Goal: Information Seeking & Learning: Learn about a topic

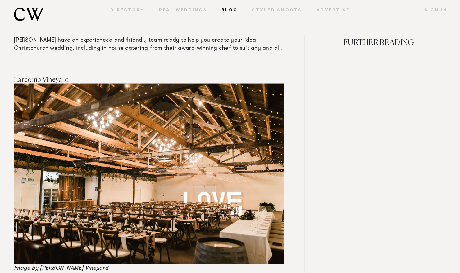
scroll to position [771, 0]
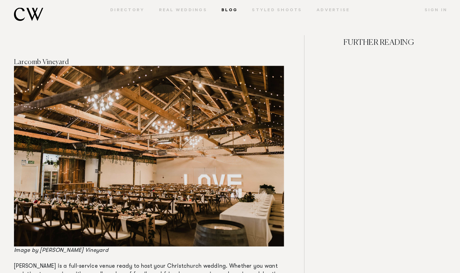
click at [197, 163] on img at bounding box center [149, 156] width 270 height 180
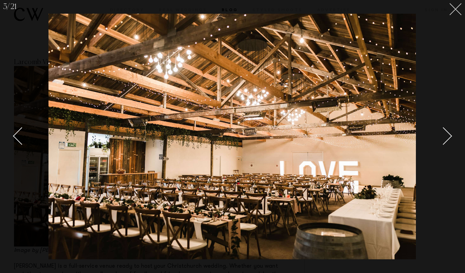
click at [452, 9] on icon at bounding box center [455, 9] width 12 height 12
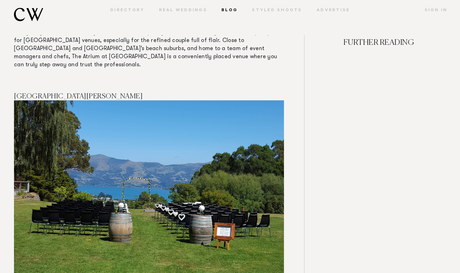
scroll to position [1748, 0]
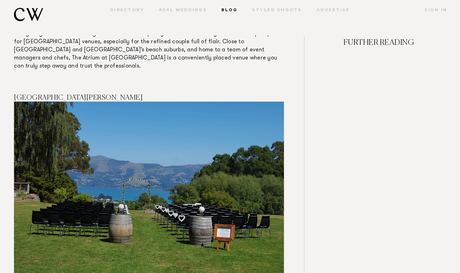
click at [44, 101] on img at bounding box center [149, 191] width 270 height 180
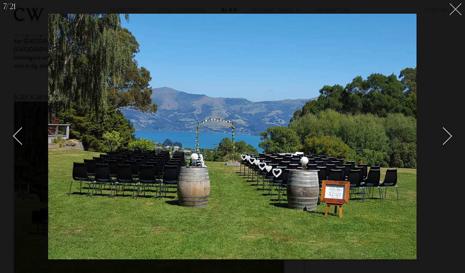
click at [458, 9] on icon at bounding box center [455, 9] width 12 height 12
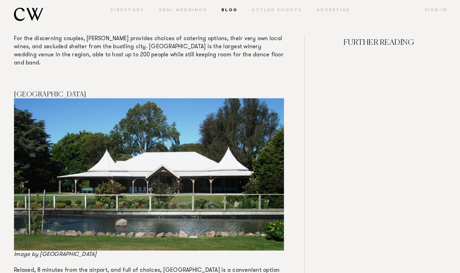
scroll to position [2264, 0]
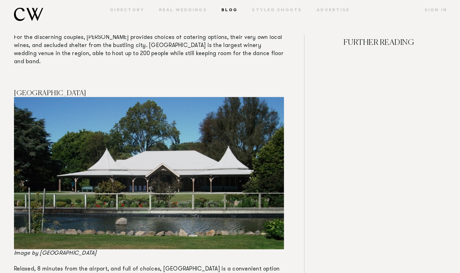
click at [112, 102] on img at bounding box center [149, 173] width 270 height 152
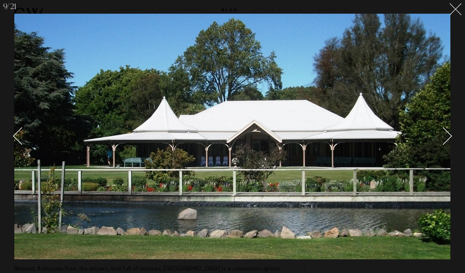
click at [452, 5] on line at bounding box center [456, 9] width 12 height 12
